Goal: Information Seeking & Learning: Learn about a topic

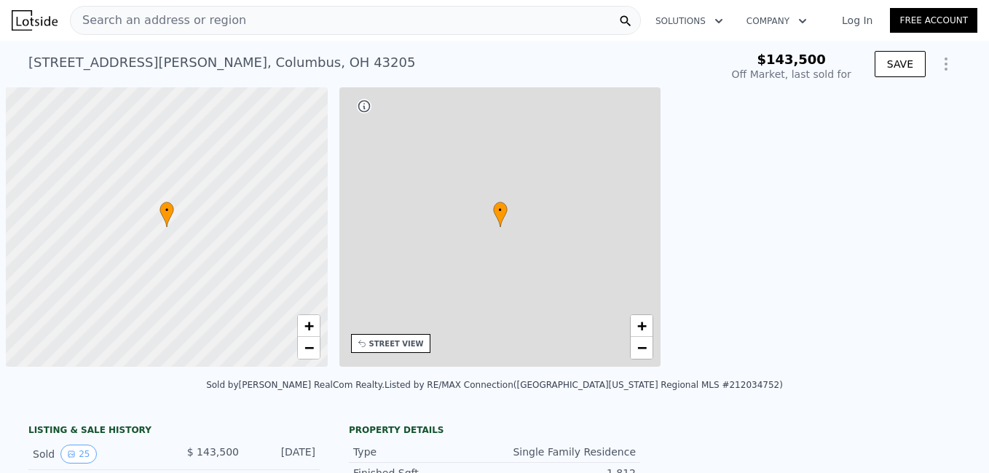
type input "-$ 156,384"
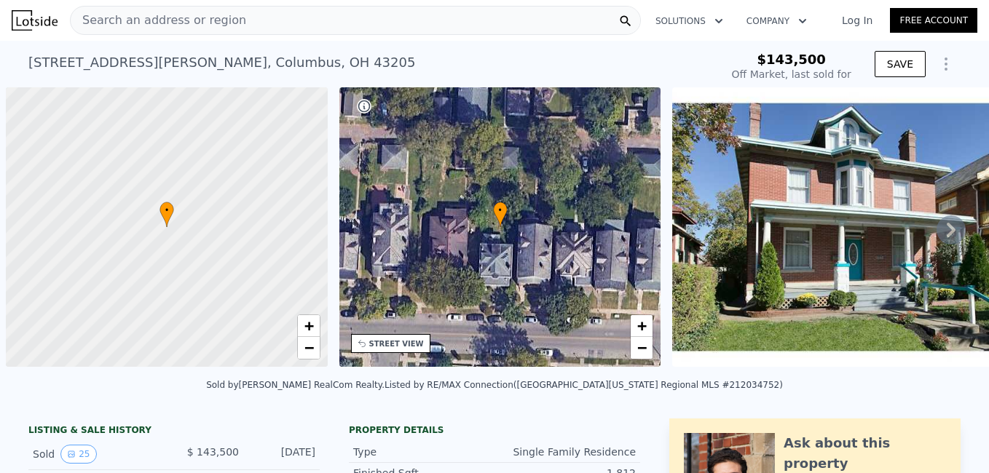
scroll to position [0, 6]
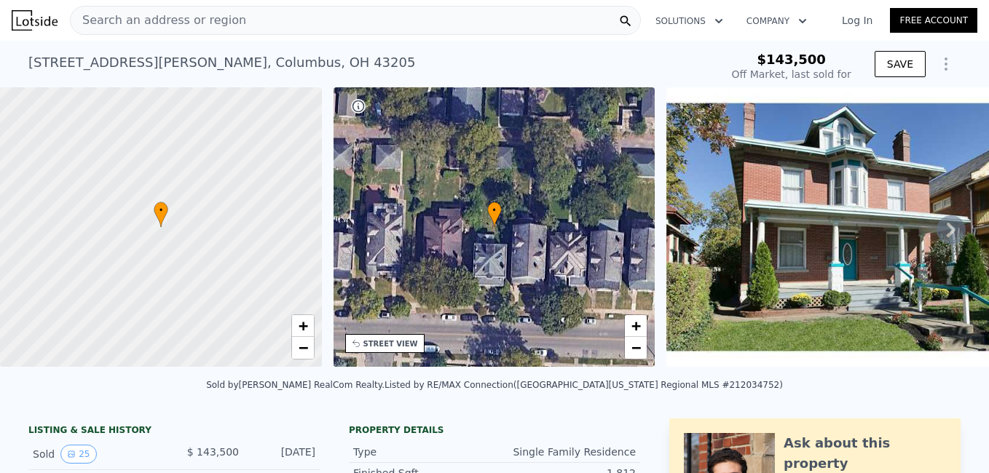
type input "$ 459,000"
type input "$ 276,761"
click at [253, 18] on div "Search an address or region" at bounding box center [355, 20] width 571 height 29
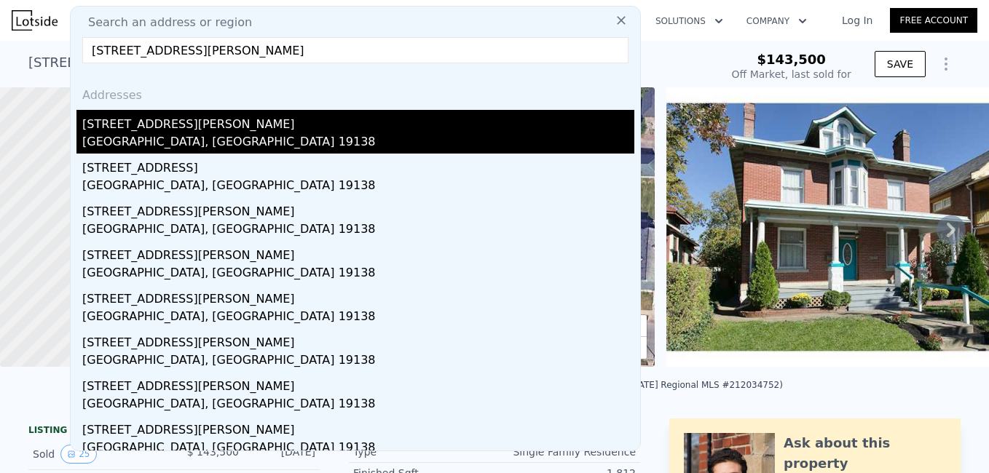
type input "[STREET_ADDRESS][PERSON_NAME]"
click at [127, 130] on div "[STREET_ADDRESS][PERSON_NAME]" at bounding box center [358, 121] width 552 height 23
